Goal: Information Seeking & Learning: Learn about a topic

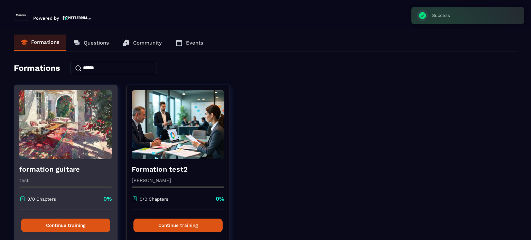
click at [59, 226] on button "Continue training" at bounding box center [65, 225] width 89 height 13
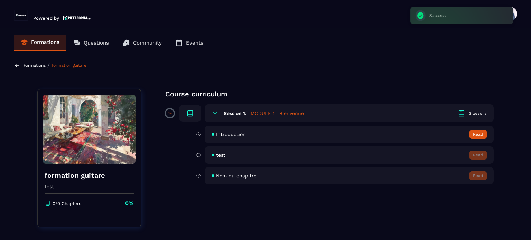
click at [484, 124] on div "Course curriculum 0% Session 1: MODULE 1 : Bienvenue 3 lessons Introduction Rea…" at bounding box center [329, 162] width 328 height 147
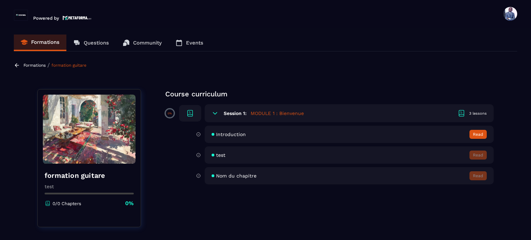
click at [478, 133] on button "Read" at bounding box center [477, 134] width 17 height 9
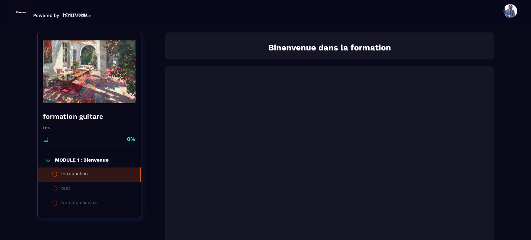
scroll to position [72, 0]
click at [62, 207] on div "Nom du chapitre" at bounding box center [79, 204] width 36 height 8
click at [64, 190] on div "test" at bounding box center [65, 189] width 9 height 8
click at [492, 178] on div at bounding box center [329, 180] width 328 height 228
